Goal: Find specific page/section: Find specific page/section

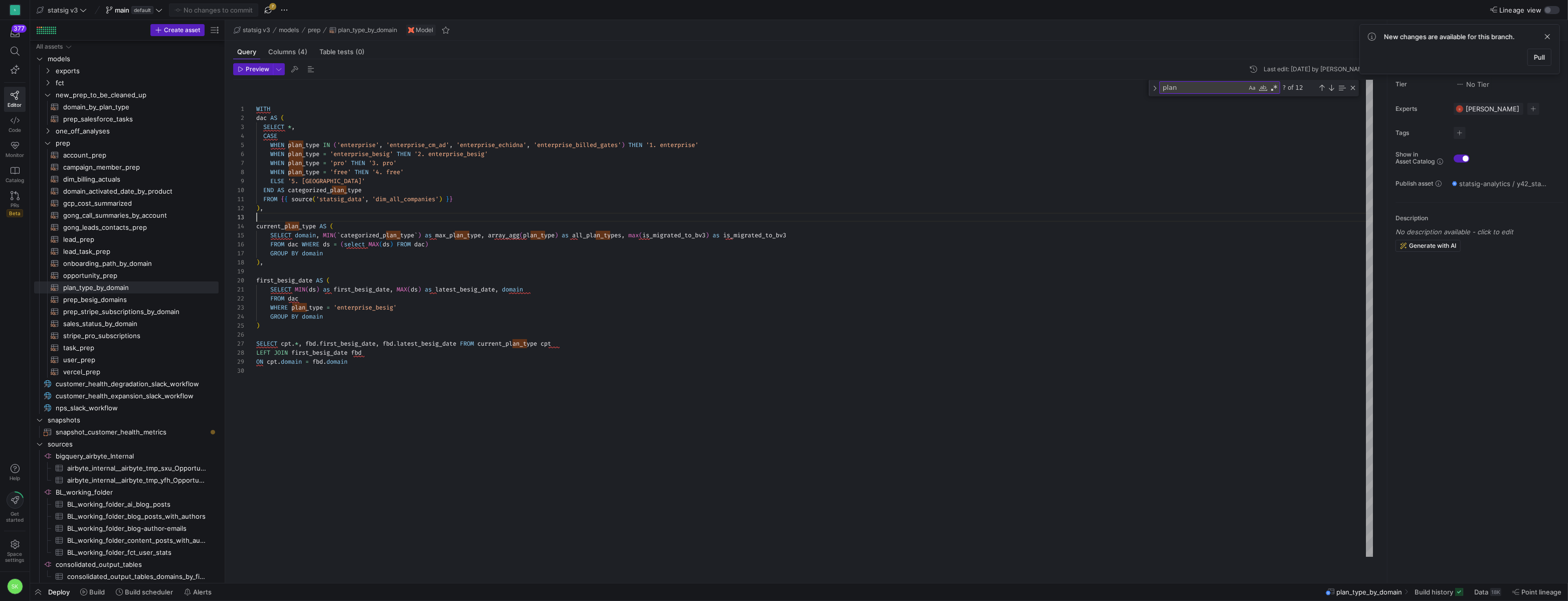
click at [461, 228] on div "SELECT domain , MIN ( ` categorized_plan_type ` ) as max_plan_type , array_agg …" at bounding box center [814, 318] width 1117 height 477
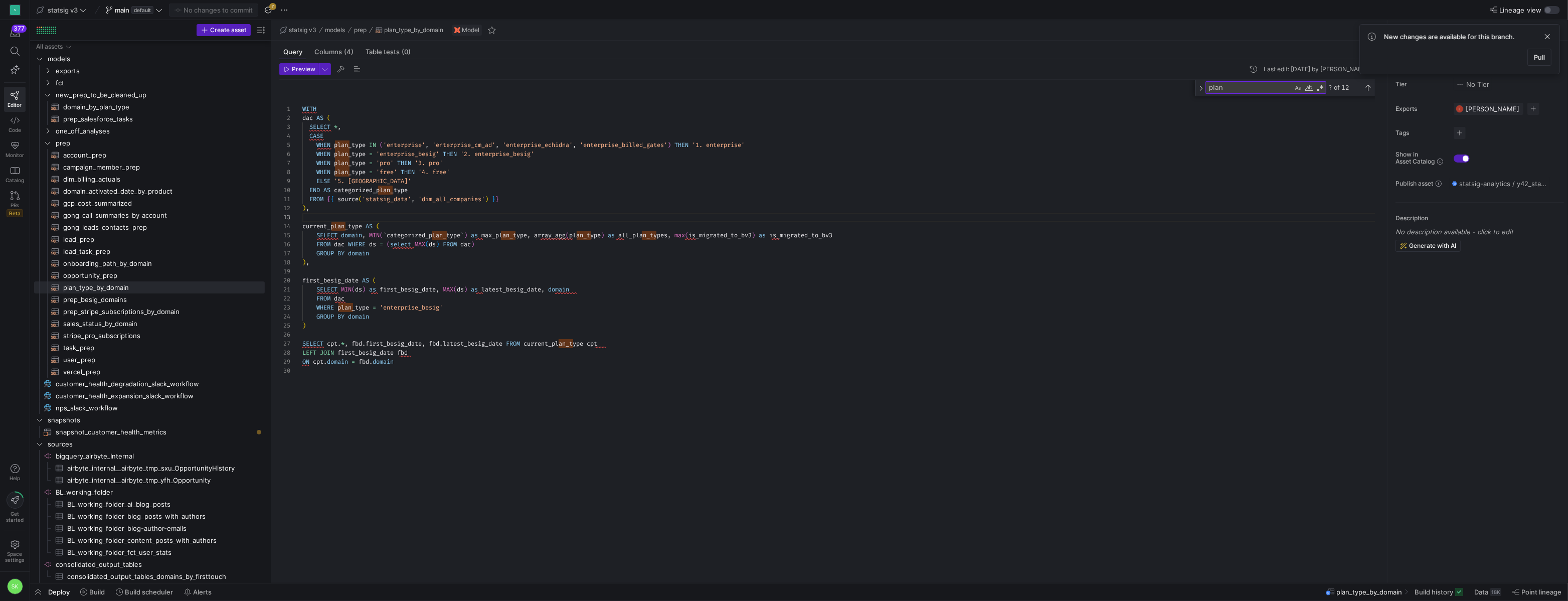
drag, startPoint x: 223, startPoint y: 109, endPoint x: 323, endPoint y: 143, distance: 105.6
click at [323, 143] on as-split "Create asset Drag here to set row groups Drag here to set column labels Group 1…" at bounding box center [799, 301] width 1538 height 563
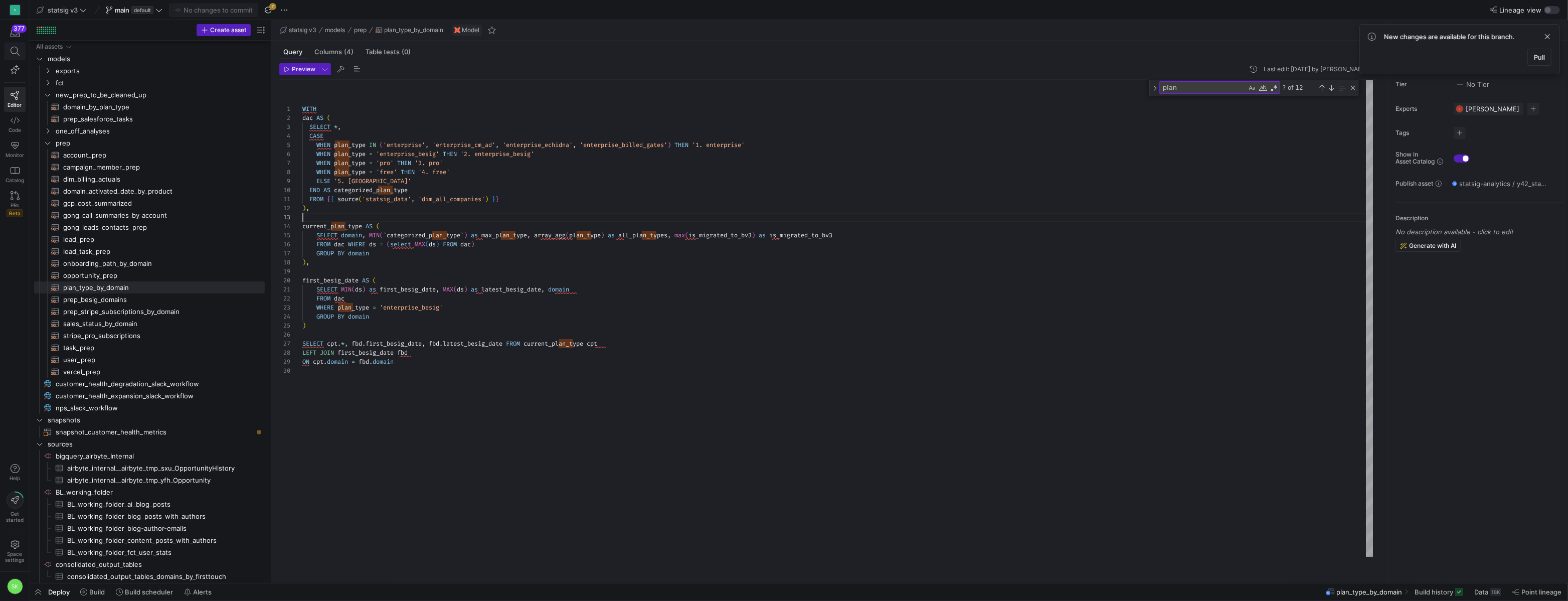
click at [12, 50] on icon at bounding box center [15, 51] width 9 height 9
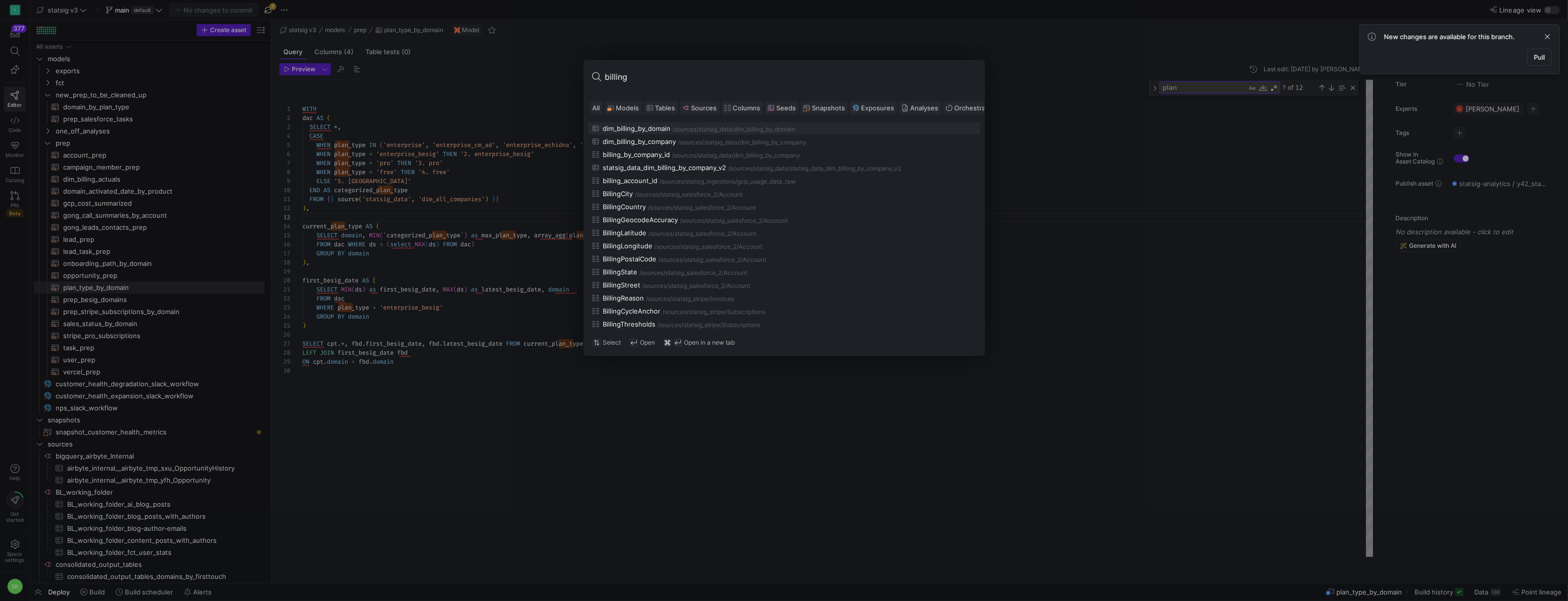
type input "billing"
click at [671, 132] on div "dim_billing_by_domain" at bounding box center [637, 128] width 68 height 8
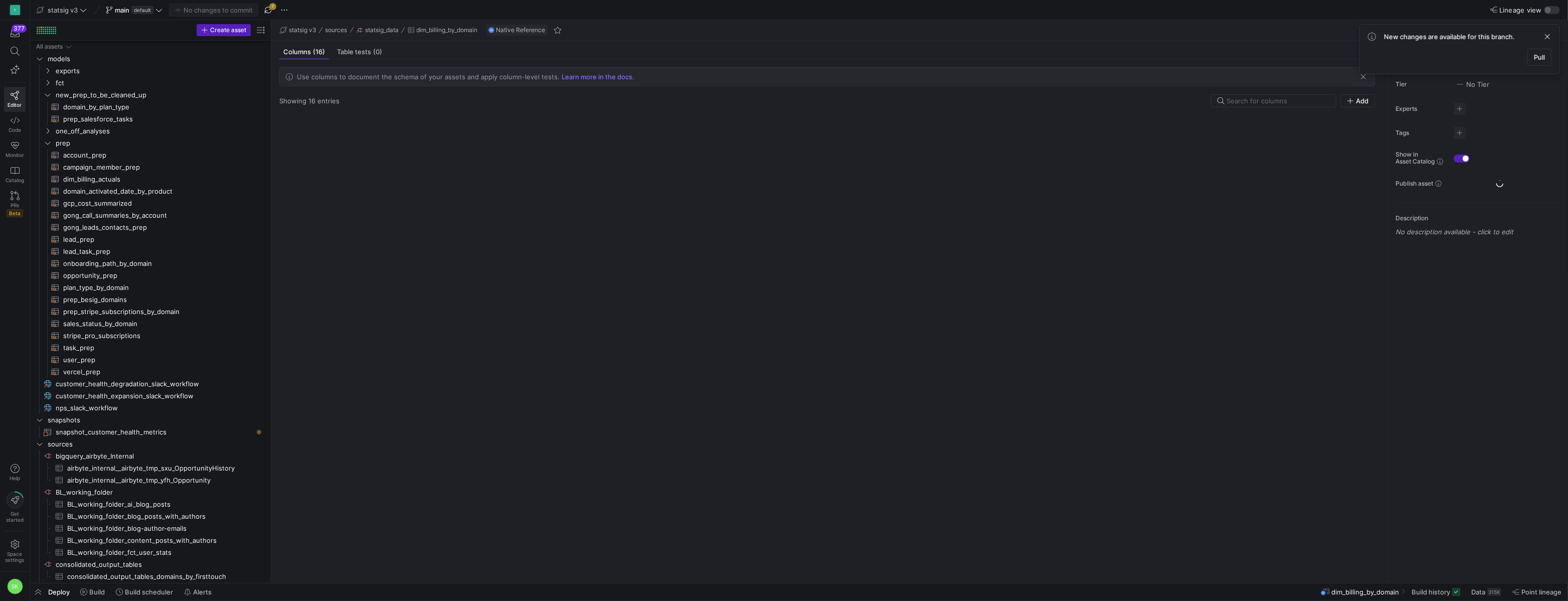
scroll to position [389, 0]
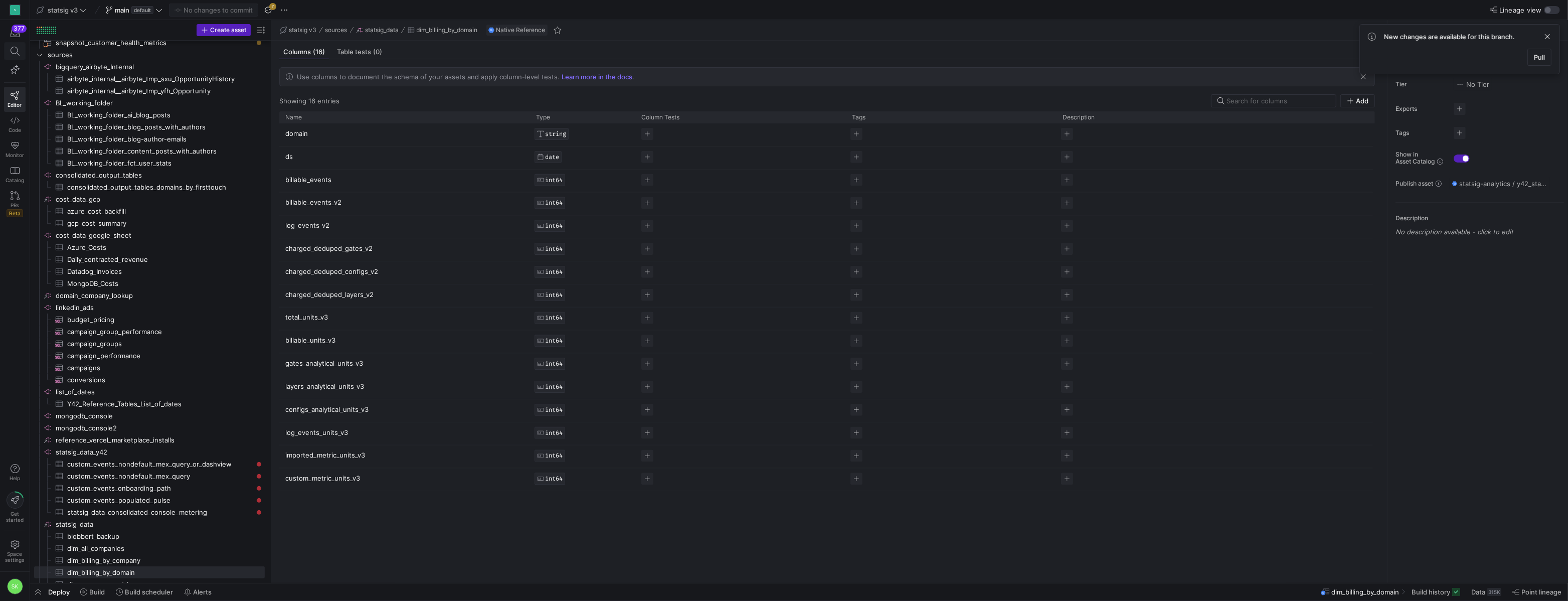
click at [18, 51] on icon at bounding box center [15, 51] width 9 height 9
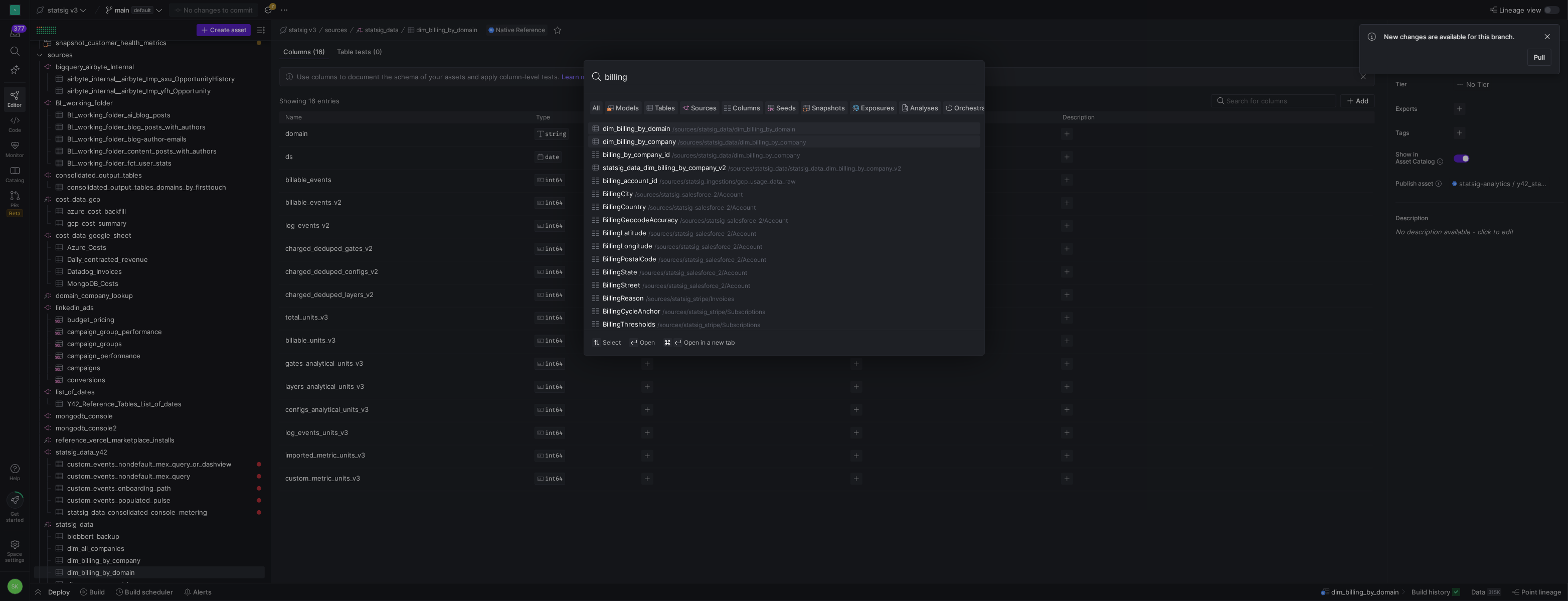
type input "billing"
click at [660, 146] on div "dim_billing_by_company" at bounding box center [640, 141] width 73 height 8
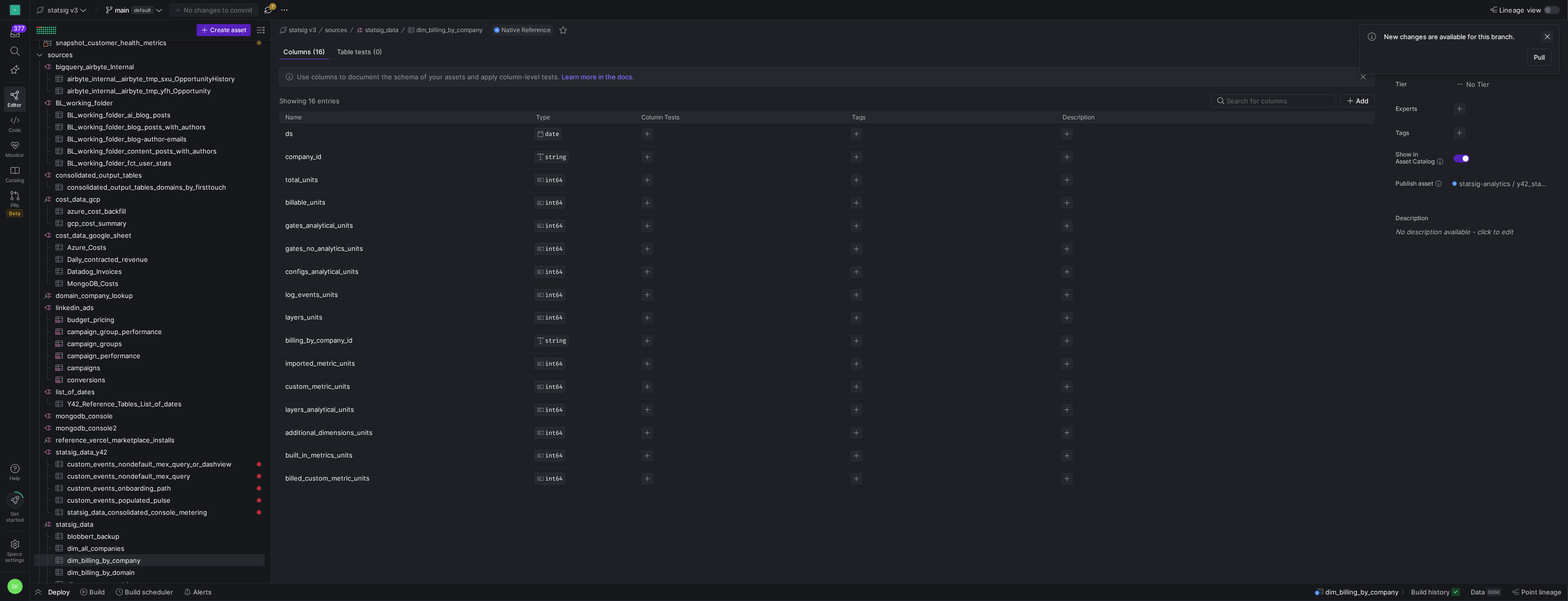
click at [1544, 43] on span at bounding box center [1547, 37] width 12 height 12
drag, startPoint x: 269, startPoint y: 175, endPoint x: 357, endPoint y: 199, distance: 91.2
click at [357, 199] on as-split "Create asset Drag here to set row groups Drag here to set column labels Group 1…" at bounding box center [799, 301] width 1538 height 563
drag, startPoint x: 270, startPoint y: 183, endPoint x: 332, endPoint y: 210, distance: 67.6
click at [332, 210] on as-split "Create asset Drag here to set row groups Drag here to set column labels Group 1…" at bounding box center [799, 301] width 1538 height 563
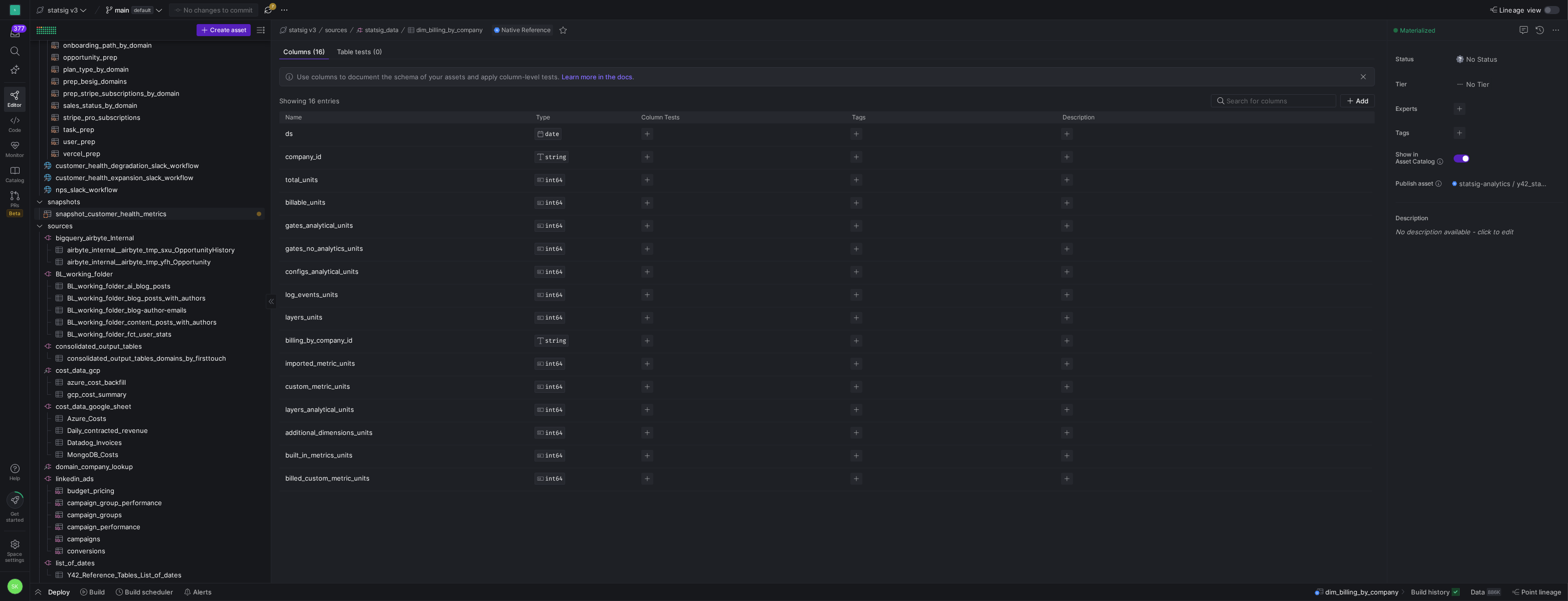
scroll to position [265, 0]
